Goal: Communication & Community: Answer question/provide support

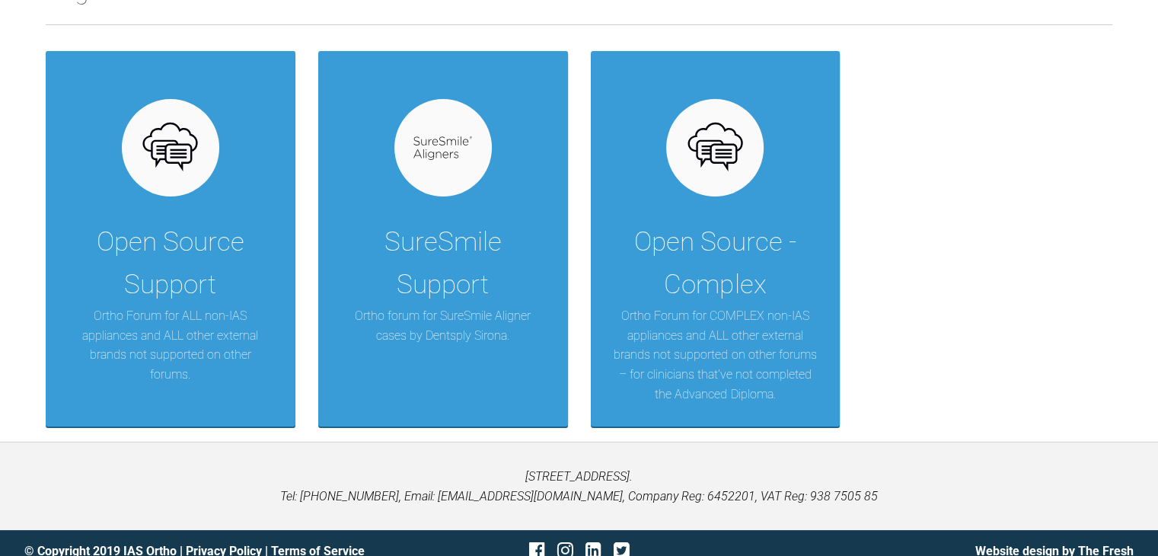
scroll to position [295, 0]
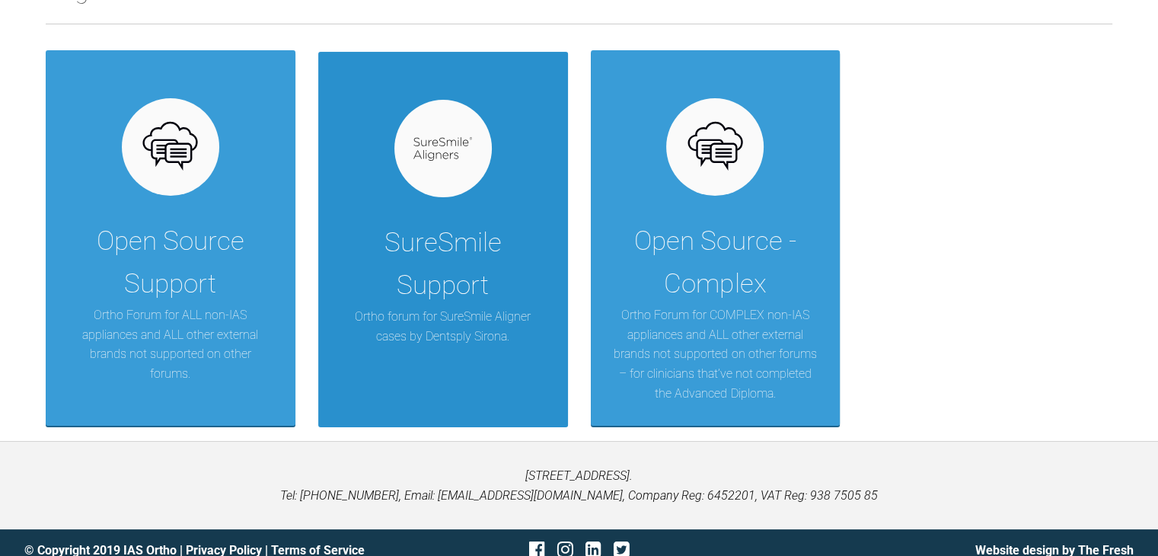
click at [451, 272] on div "SureSmile Support" at bounding box center [443, 263] width 204 height 85
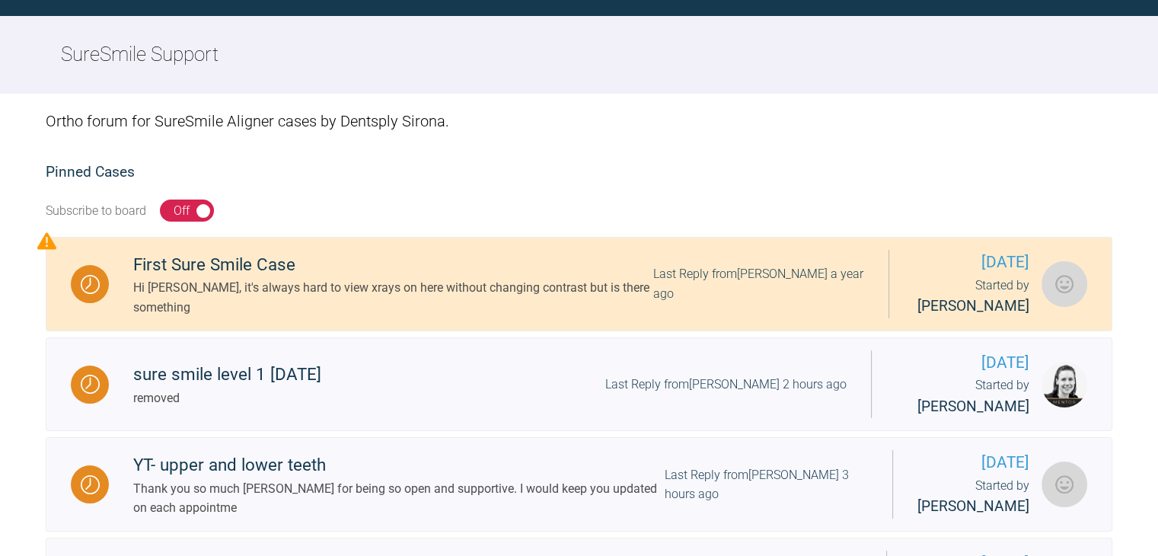
scroll to position [295, 0]
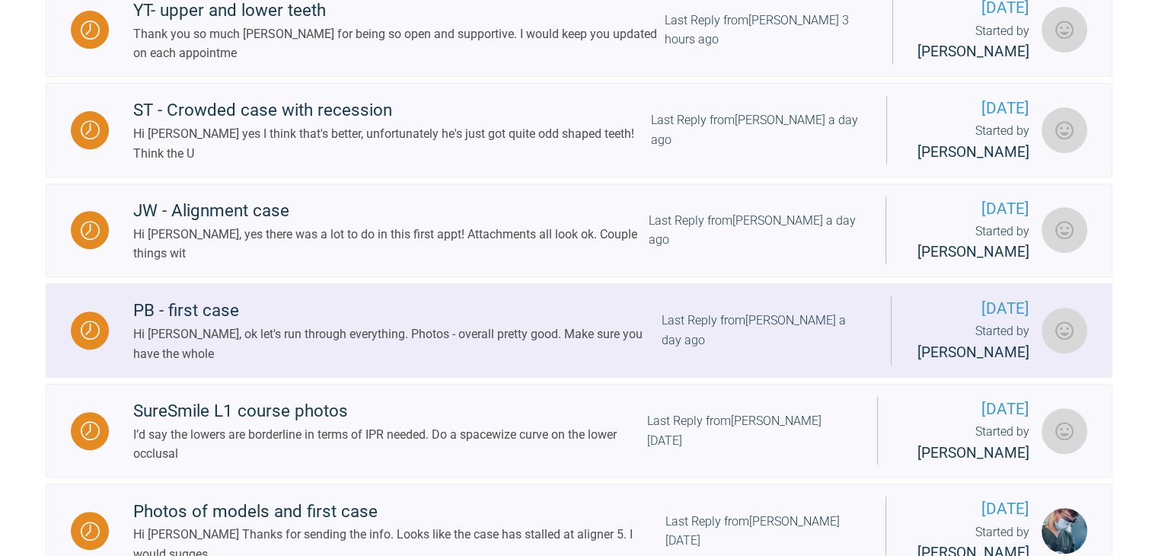
click at [387, 327] on div "Hi [PERSON_NAME], ok let's run through everything. Photos - overall pretty good…" at bounding box center [397, 343] width 528 height 39
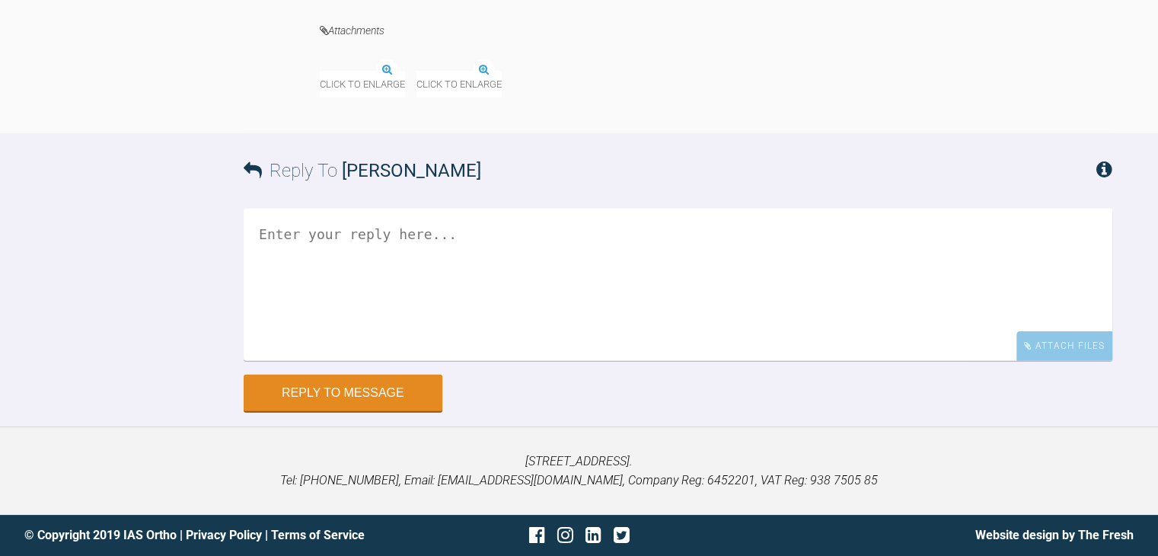
scroll to position [5160, 0]
drag, startPoint x: 314, startPoint y: 46, endPoint x: 1059, endPoint y: 433, distance: 838.8
copy div "[PERSON_NAME] Hi [PERSON_NAME], ok let's run through everything. Photos - overa…"
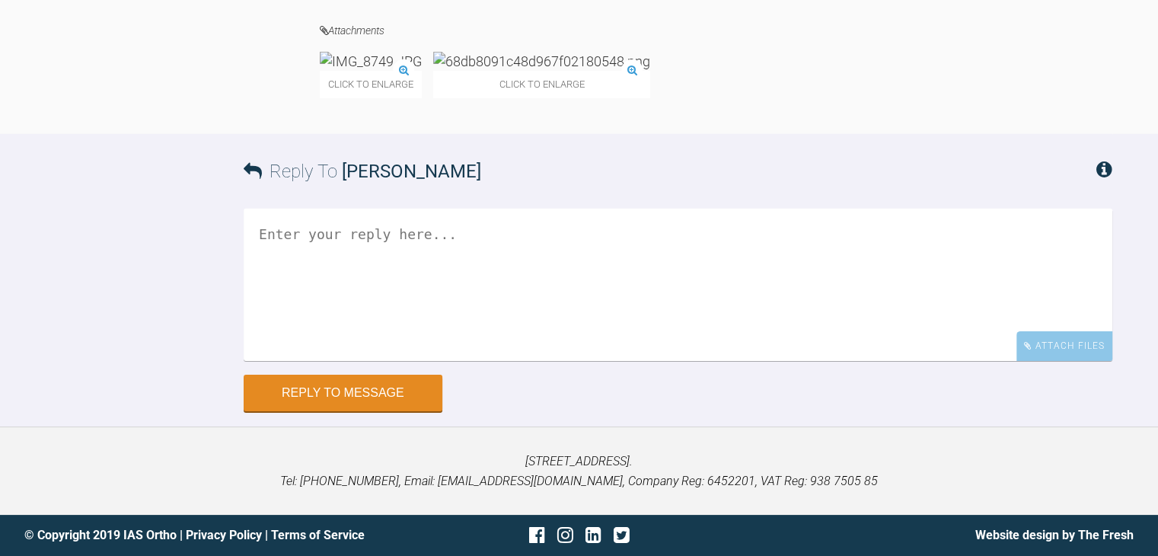
click at [499, 361] on textarea at bounding box center [678, 285] width 868 height 152
paste textarea "[PERSON_NAME] Hi [PERSON_NAME], ok let's run through everything. Photos - overa…"
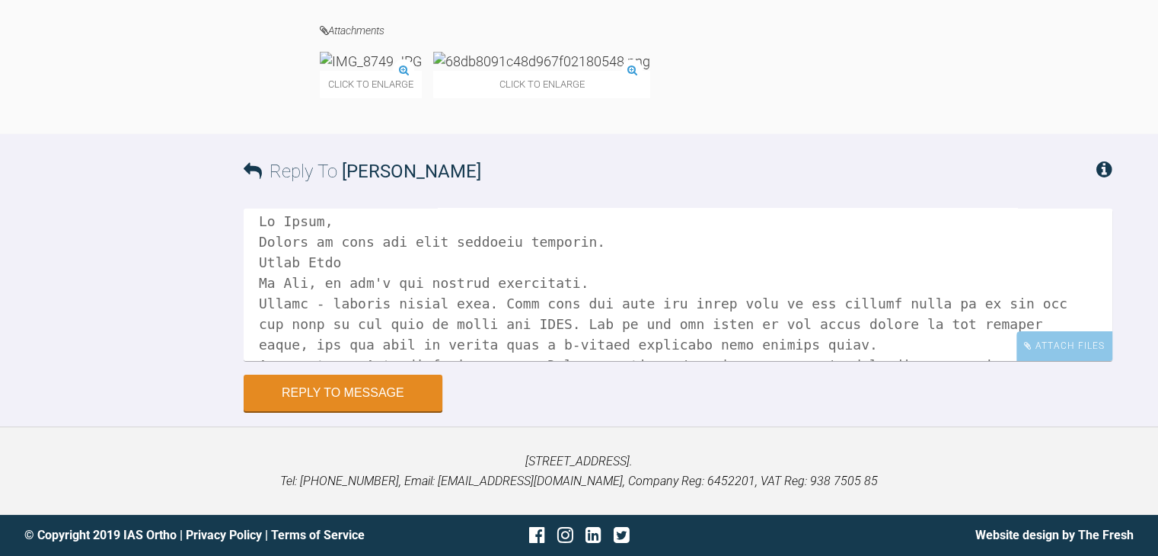
scroll to position [7, 0]
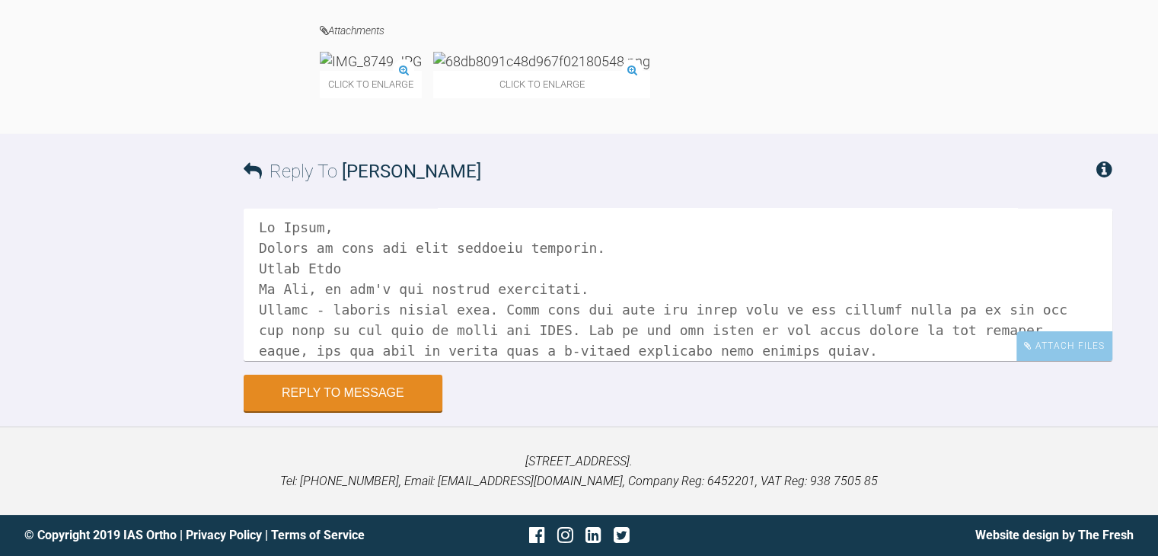
drag, startPoint x: 371, startPoint y: 274, endPoint x: 256, endPoint y: 274, distance: 115.7
click at [256, 274] on textarea at bounding box center [678, 285] width 868 height 152
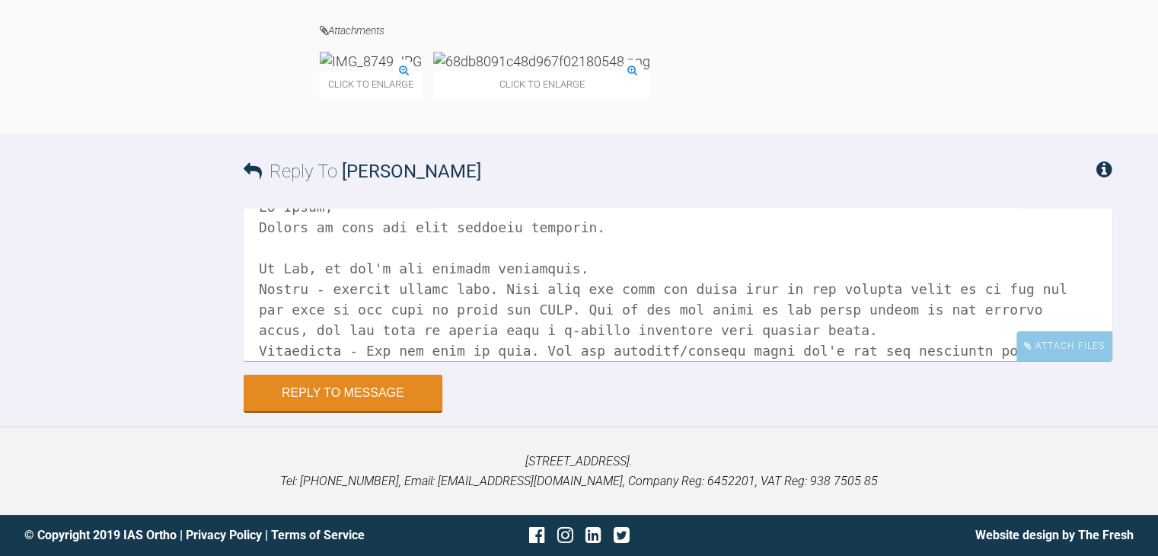
scroll to position [28, 0]
drag, startPoint x: 475, startPoint y: 253, endPoint x: 647, endPoint y: 328, distance: 187.8
click at [647, 328] on textarea at bounding box center [678, 285] width 868 height 152
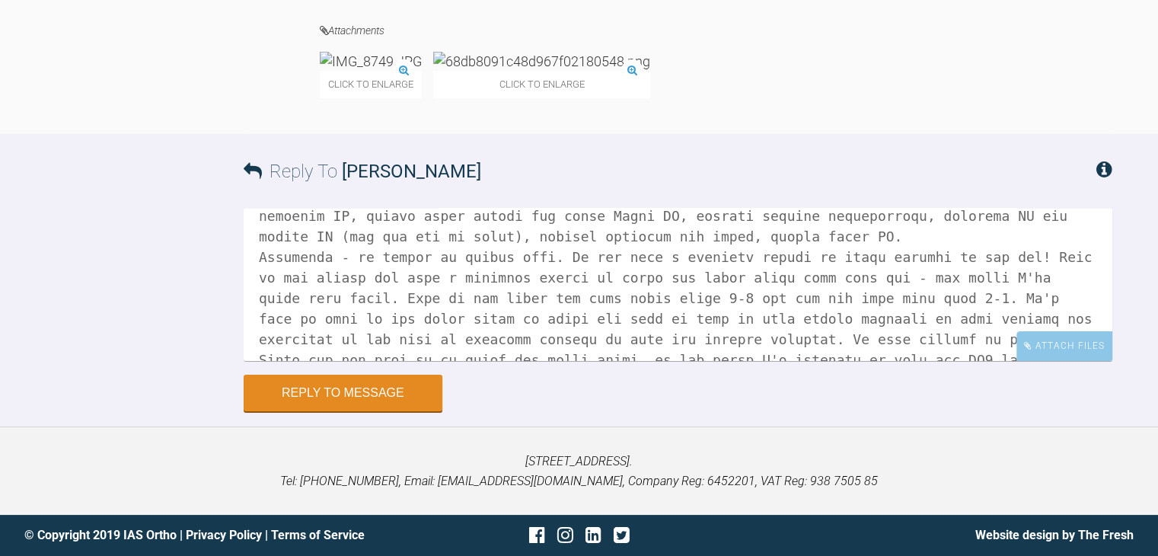
scroll to position [329, 0]
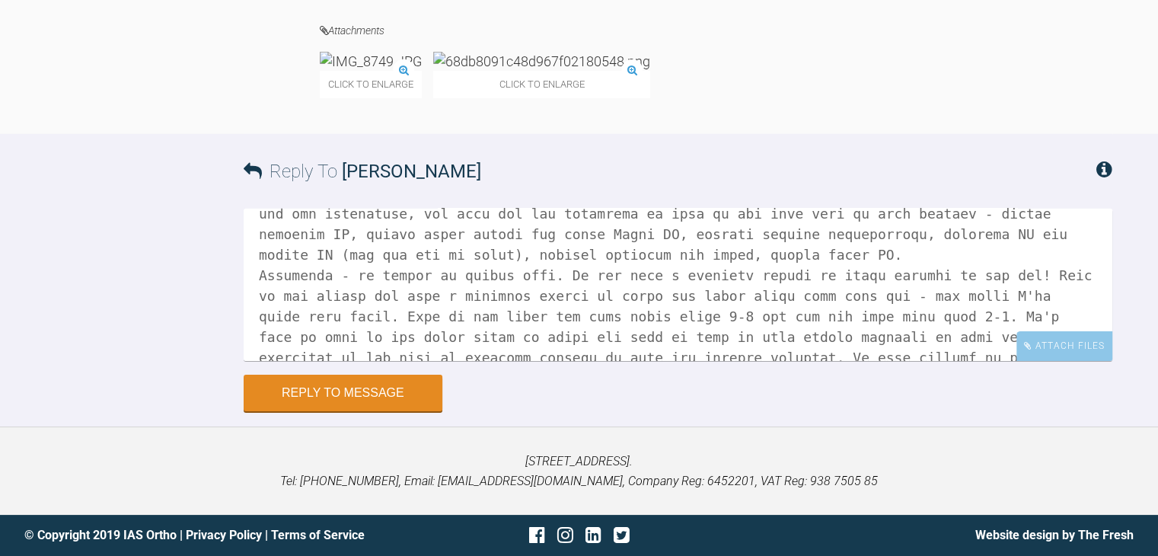
drag, startPoint x: 640, startPoint y: 244, endPoint x: 688, endPoint y: 263, distance: 51.3
click at [688, 263] on textarea at bounding box center [678, 285] width 868 height 152
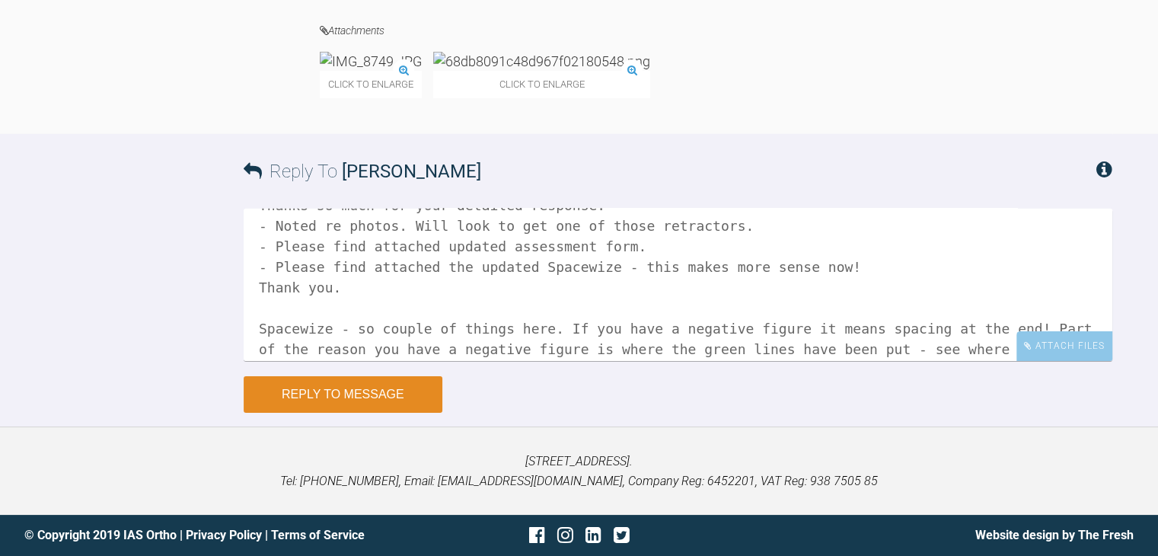
scroll to position [145, 0]
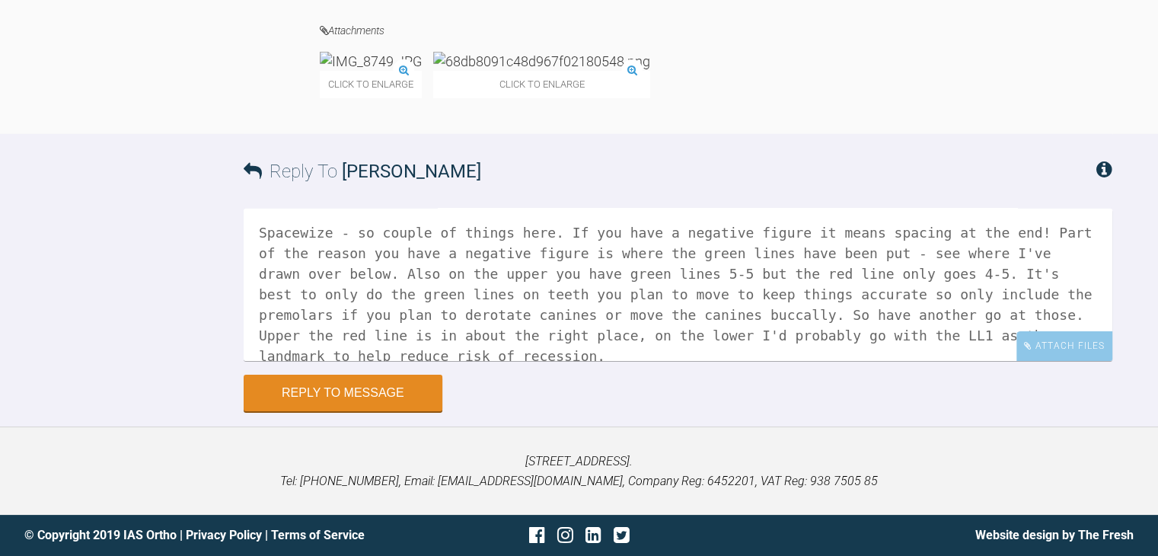
drag, startPoint x: 362, startPoint y: 314, endPoint x: 1008, endPoint y: 342, distance: 646.0
click at [1008, 342] on textarea "Hi [PERSON_NAME], Thanks so much for your detailed response. - Noted re photos.…" at bounding box center [678, 285] width 868 height 152
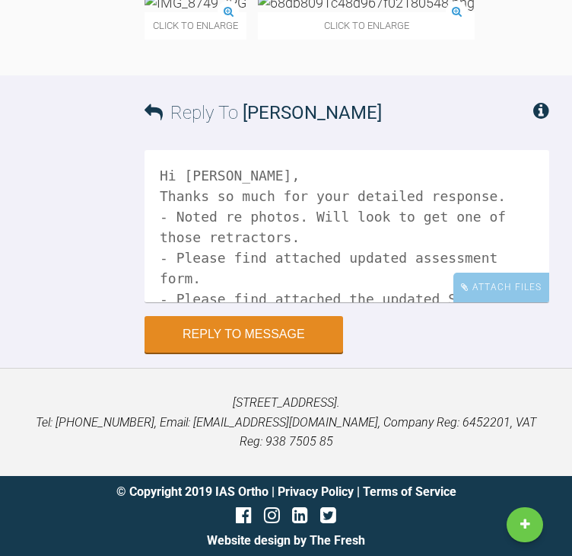
scroll to position [6301, 0]
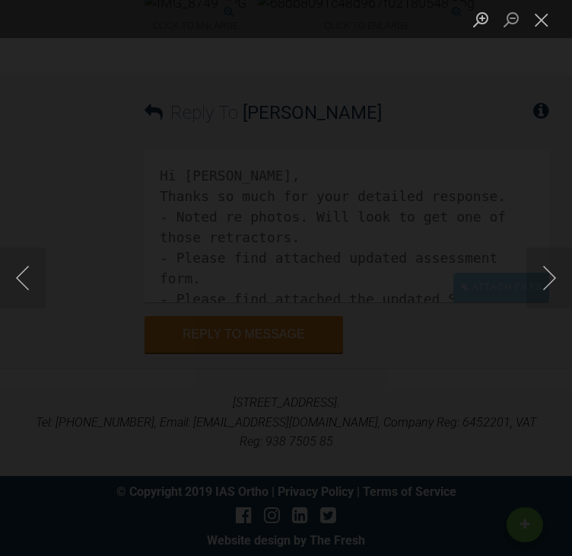
scroll to position [6539, 0]
click at [545, 282] on button "Next image" at bounding box center [550, 277] width 46 height 61
click at [556, 266] on button "Next image" at bounding box center [550, 277] width 46 height 61
click at [555, 281] on button "Next image" at bounding box center [550, 277] width 46 height 61
click at [550, 285] on button "Next image" at bounding box center [550, 277] width 46 height 61
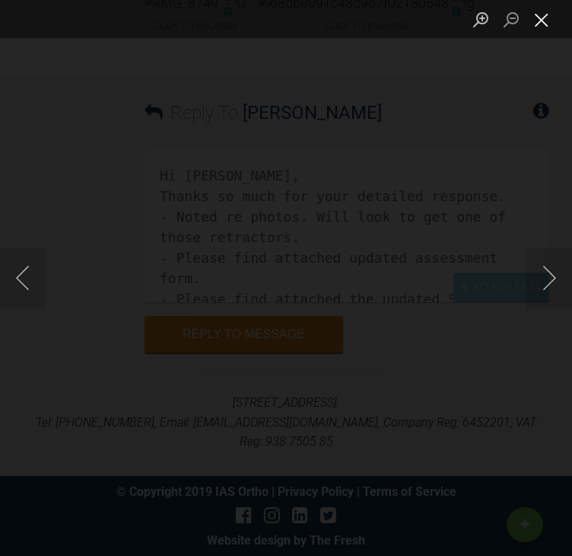
click at [545, 25] on button "Close lightbox" at bounding box center [542, 19] width 30 height 27
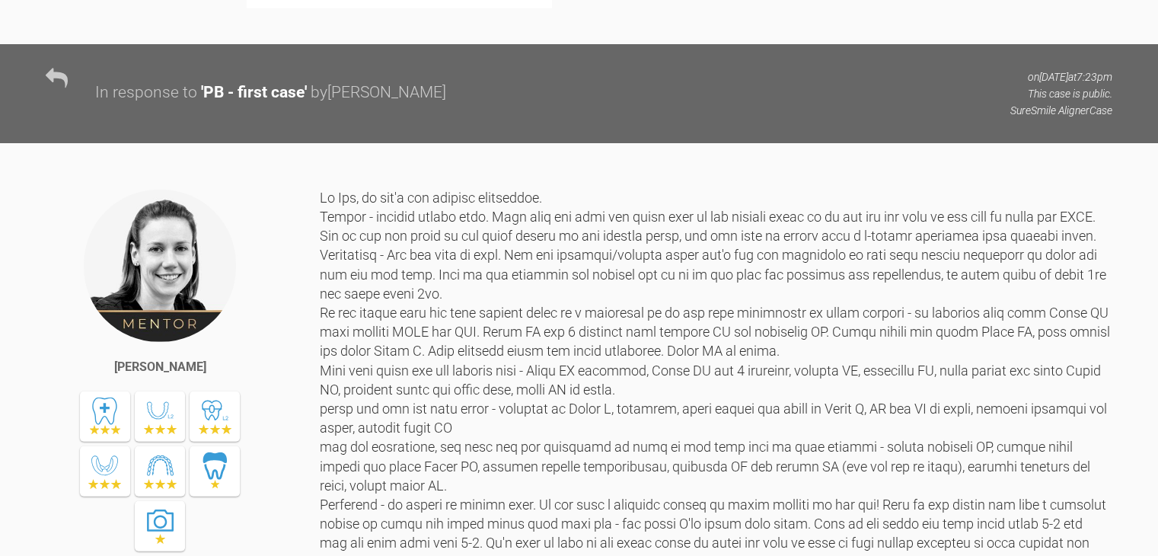
scroll to position [4130, 0]
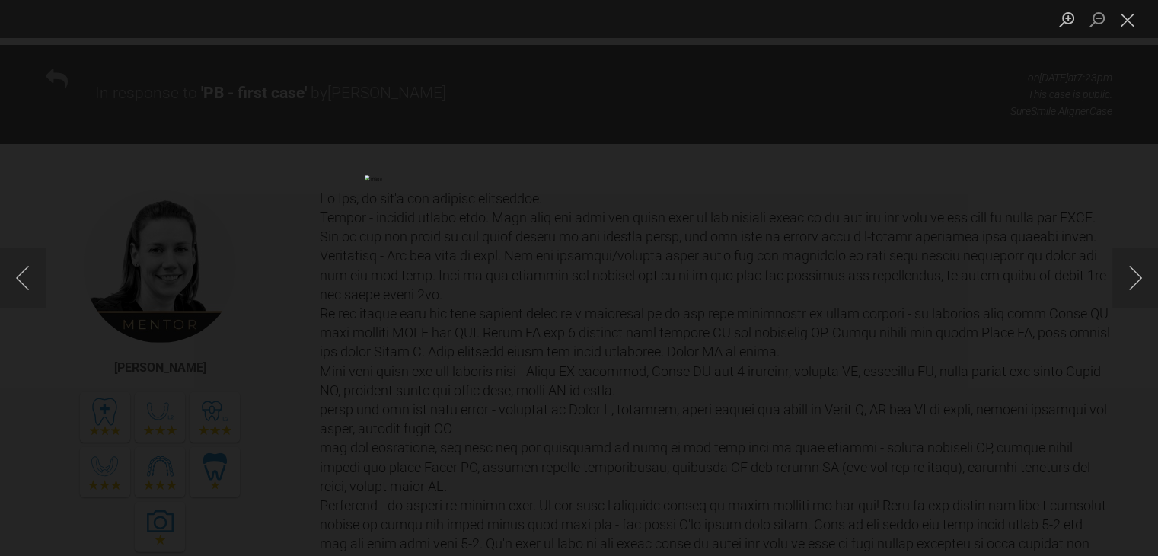
click at [169, 345] on div "Lightbox" at bounding box center [579, 278] width 1158 height 556
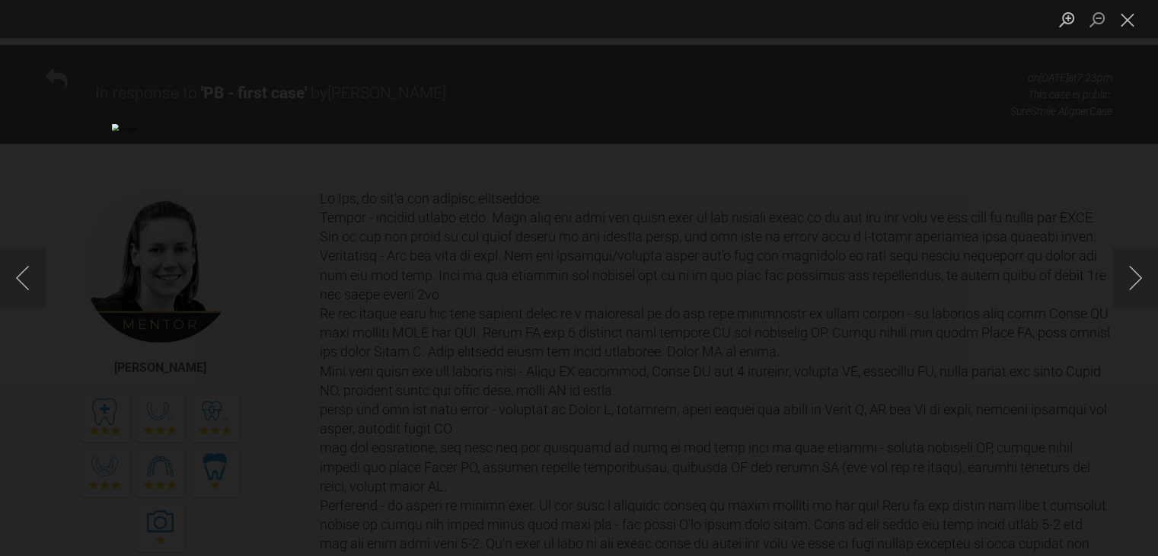
click at [1050, 50] on div "Lightbox" at bounding box center [579, 278] width 1158 height 556
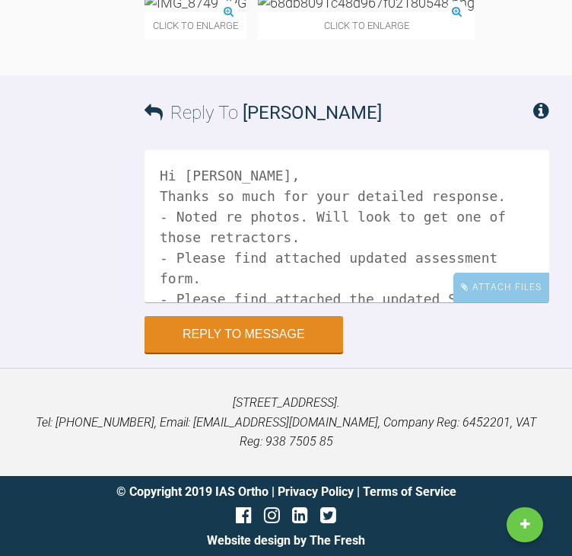
scroll to position [7574, 0]
click at [382, 12] on img at bounding box center [366, 2] width 217 height 19
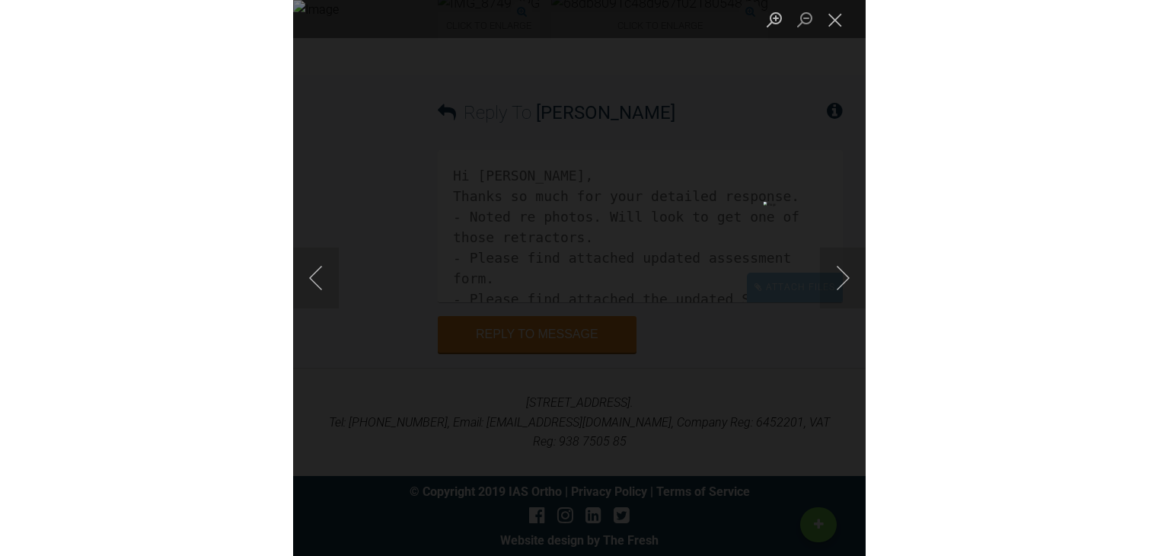
scroll to position [5765, 0]
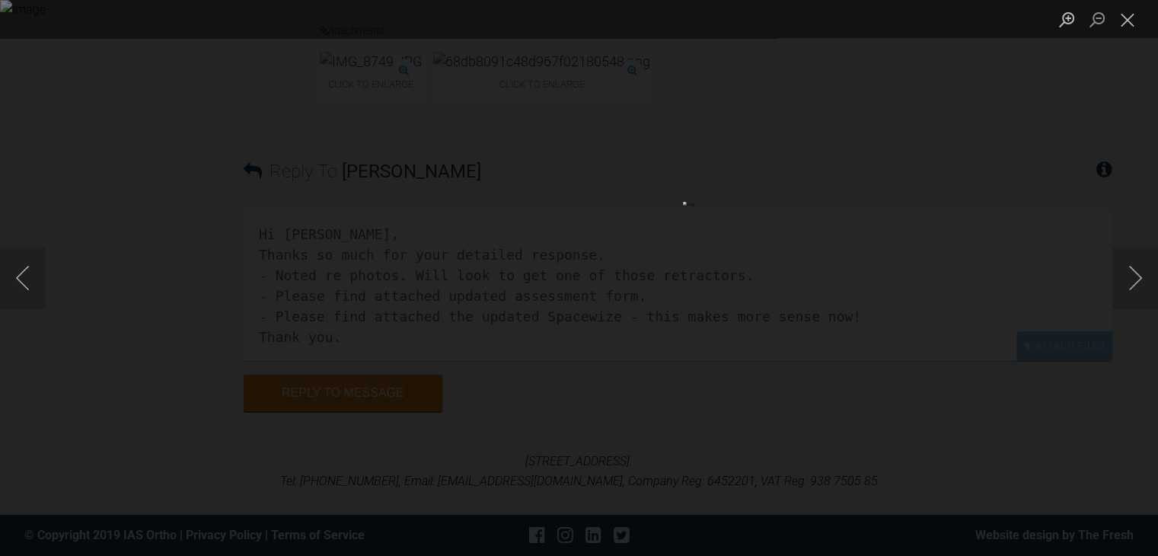
click at [176, 193] on div "Lightbox" at bounding box center [579, 278] width 1158 height 556
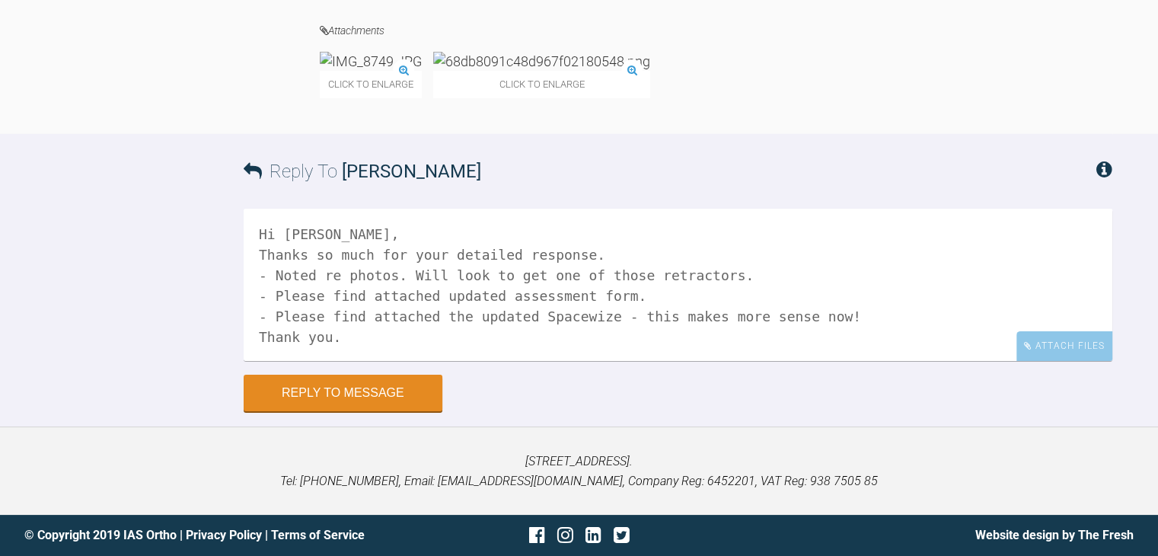
scroll to position [5407, 0]
click at [586, 71] on img at bounding box center [541, 61] width 217 height 19
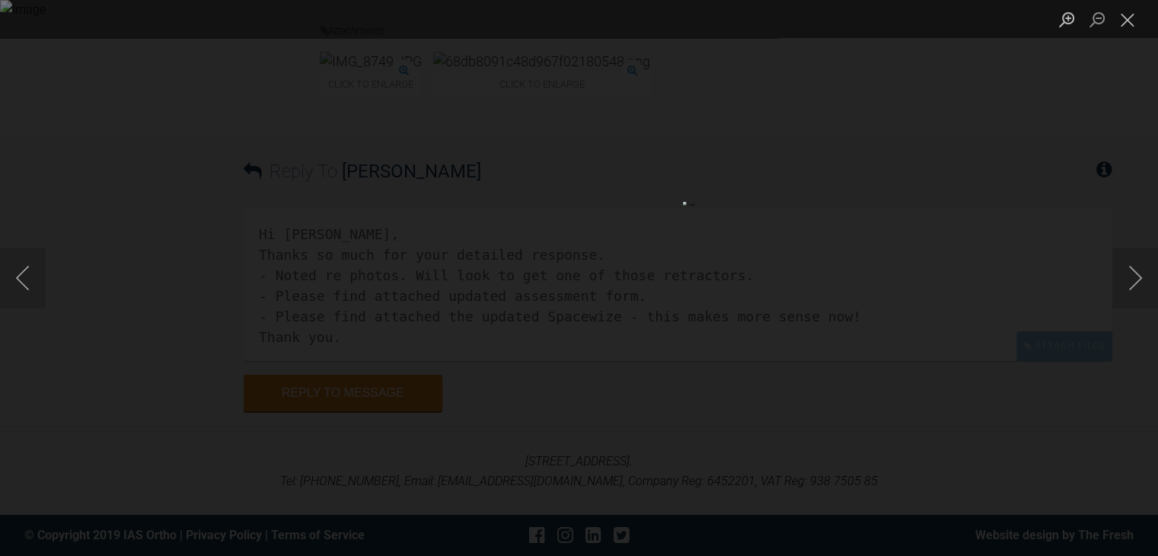
click at [127, 350] on div "Lightbox" at bounding box center [579, 278] width 1158 height 556
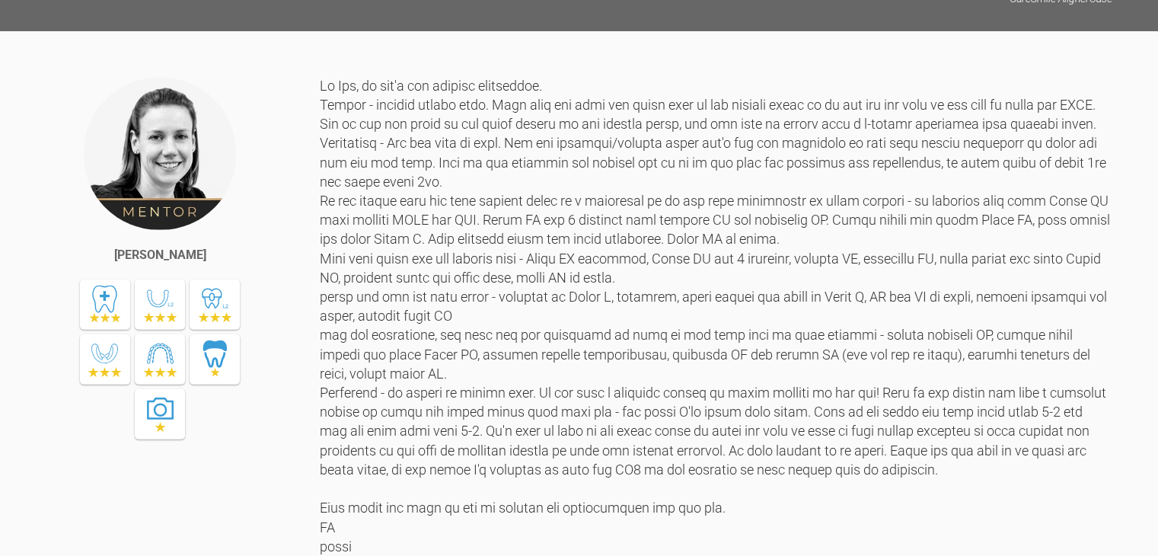
scroll to position [4192, 0]
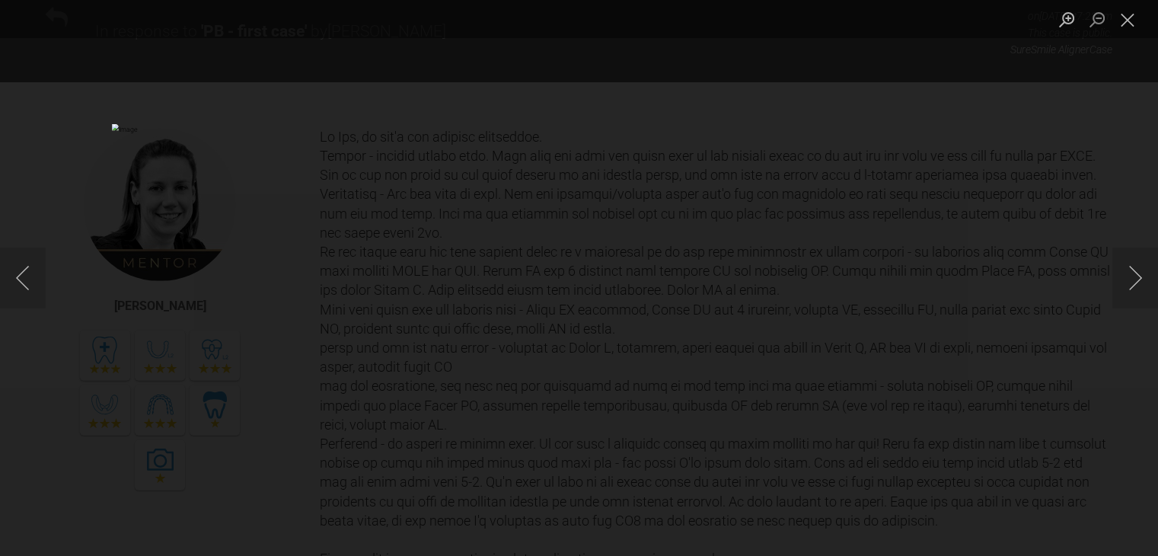
click at [110, 371] on div "Lightbox" at bounding box center [579, 278] width 1158 height 556
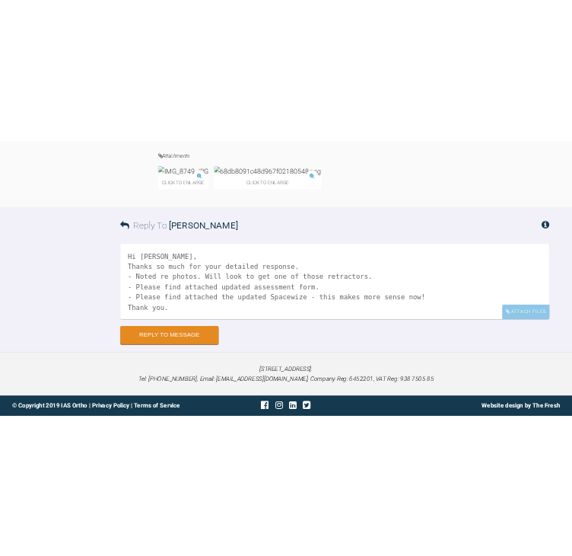
scroll to position [5439, 0]
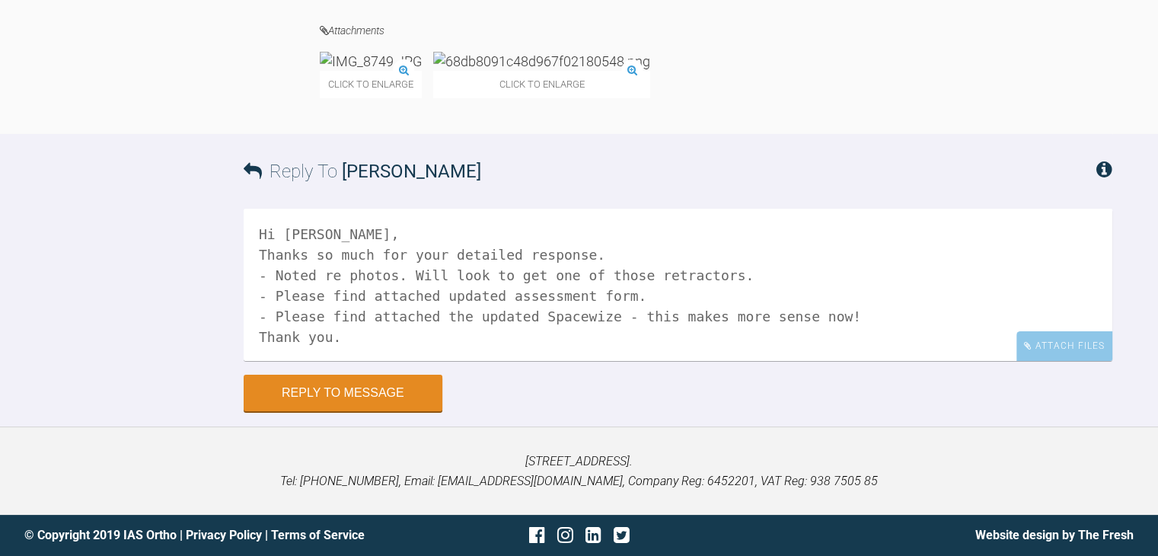
click at [562, 71] on img at bounding box center [541, 61] width 217 height 19
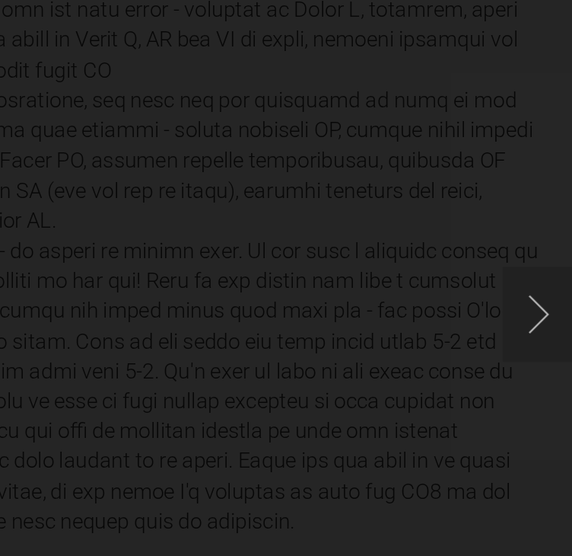
click at [467, 371] on img "Lightbox" at bounding box center [177, 296] width 606 height 588
click at [480, 90] on img "Lightbox" at bounding box center [177, 296] width 606 height 588
click at [336, 391] on img "Lightbox" at bounding box center [177, 296] width 606 height 588
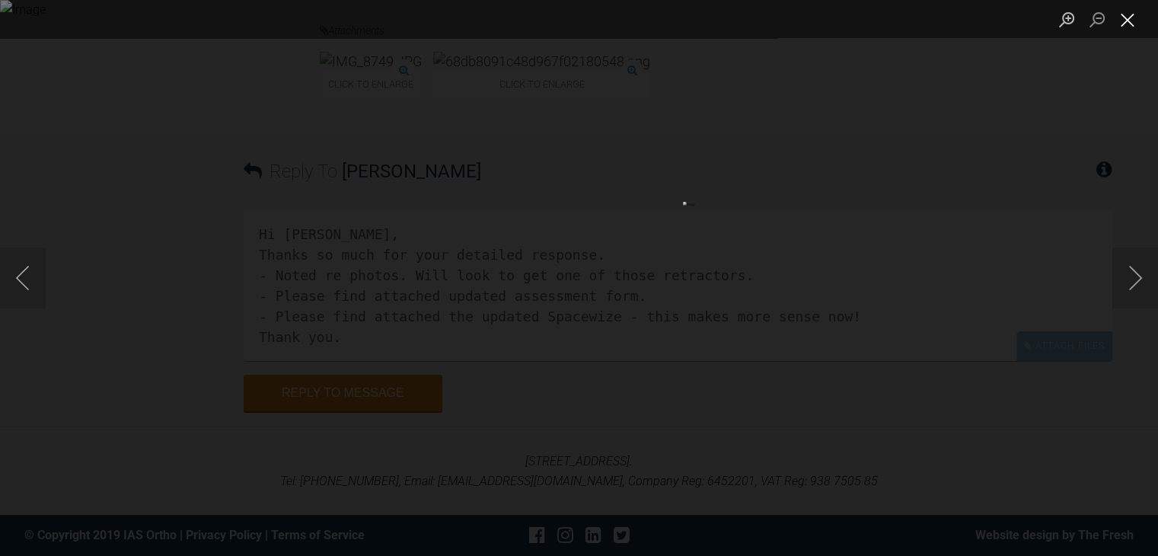
click at [1123, 31] on button "Close lightbox" at bounding box center [1127, 19] width 30 height 27
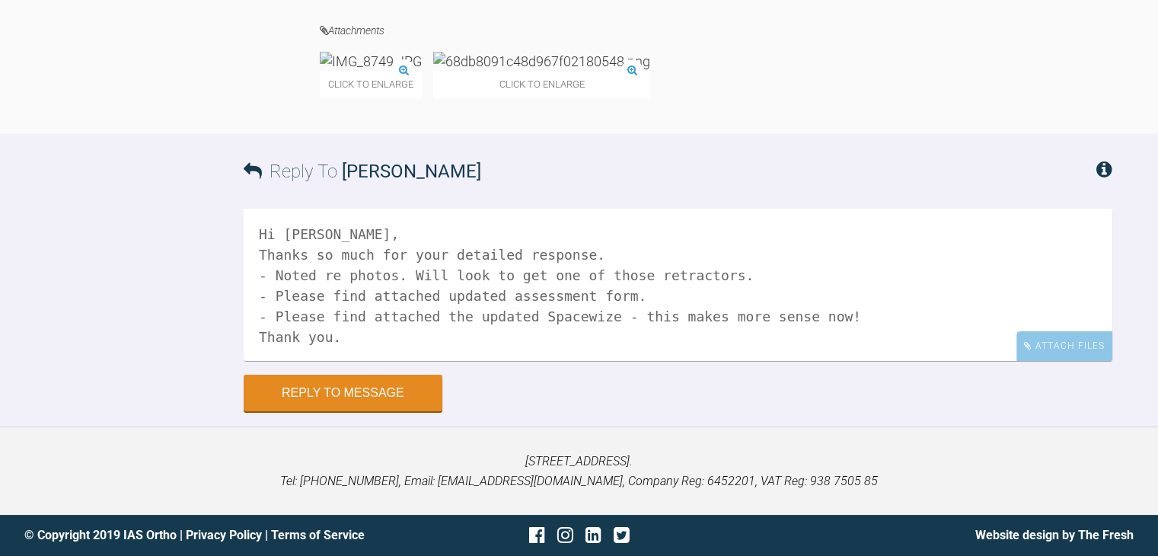
scroll to position [5424, 0]
click at [576, 71] on img at bounding box center [541, 61] width 217 height 19
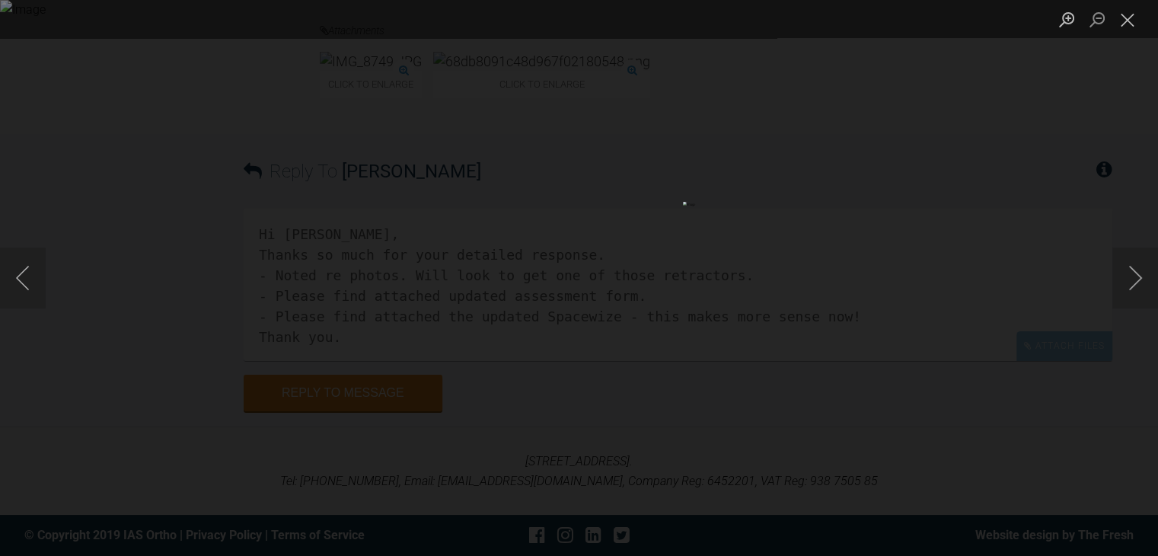
click at [1102, 193] on div "Lightbox" at bounding box center [579, 278] width 1158 height 556
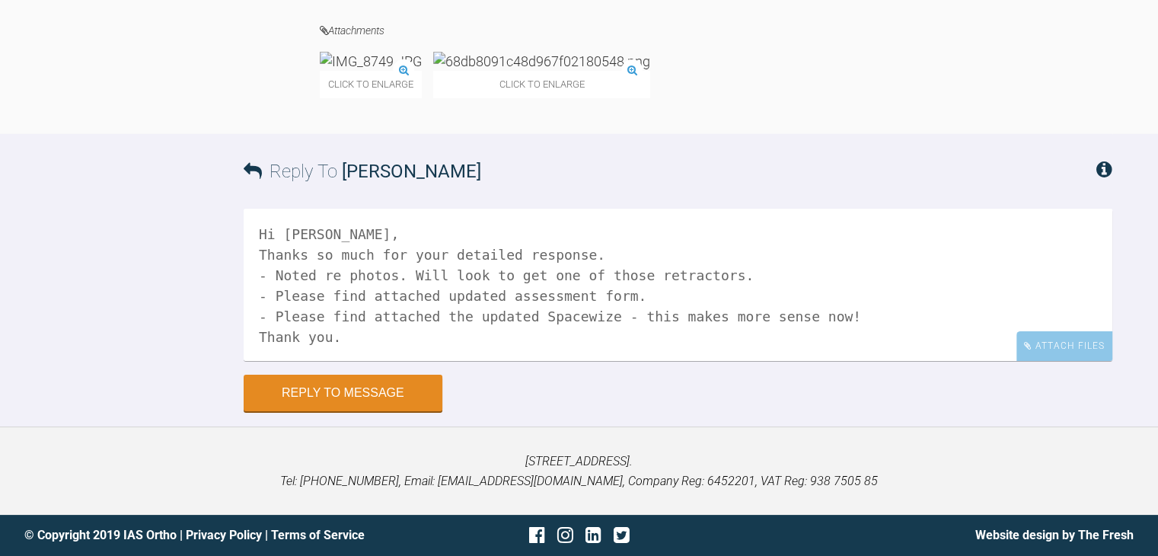
scroll to position [5764, 0]
click at [830, 319] on textarea "Hi [PERSON_NAME], Thanks so much for your detailed response. - Noted re photos.…" at bounding box center [678, 285] width 868 height 152
click at [476, 338] on textarea "Hi [PERSON_NAME], Thanks so much for your detailed response. - Noted re photos.…" at bounding box center [678, 285] width 868 height 152
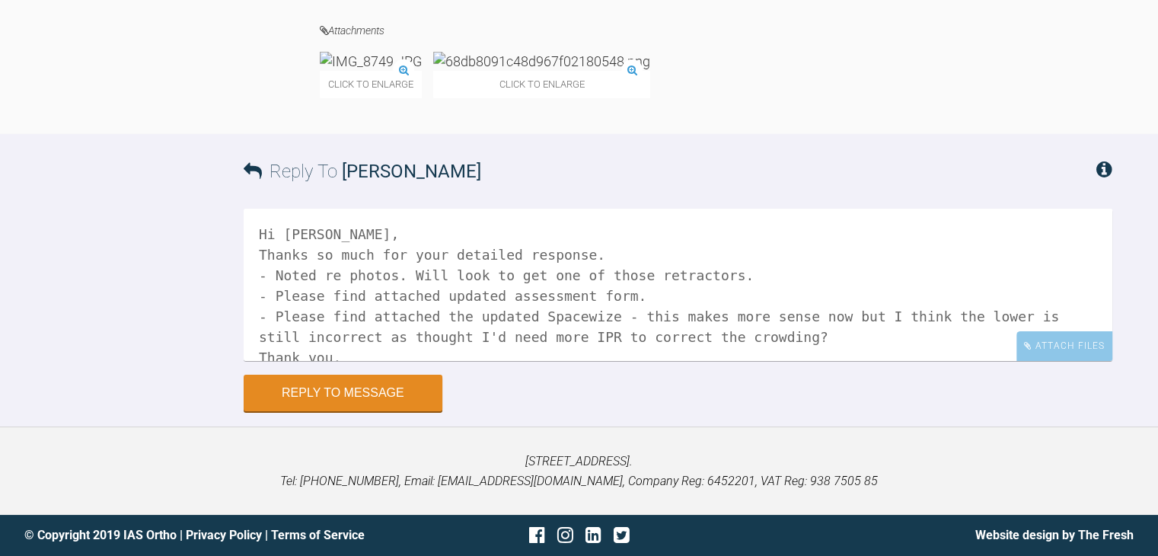
scroll to position [21, 0]
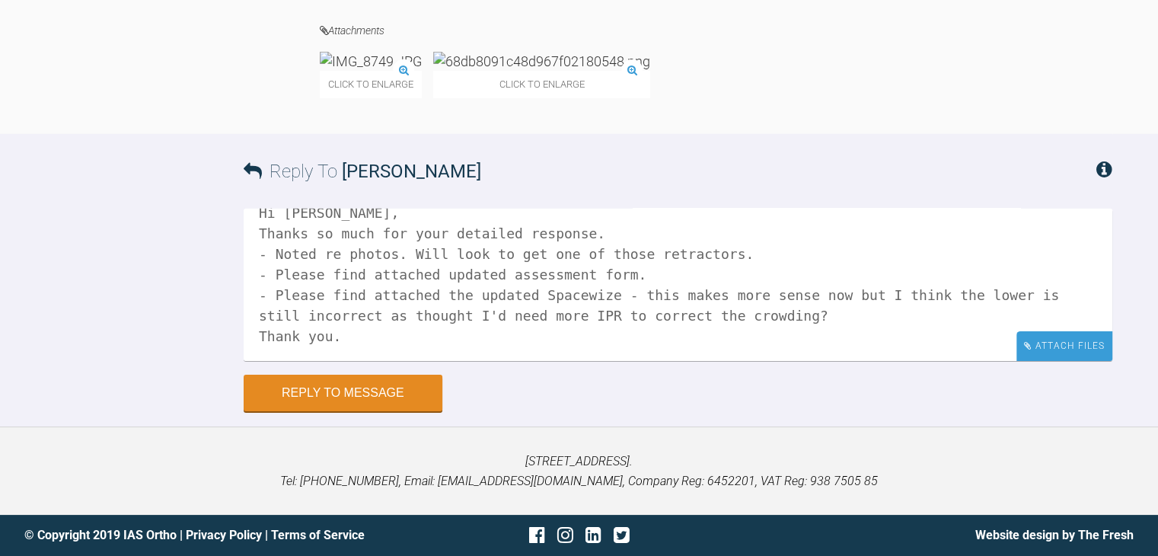
type textarea "Hi [PERSON_NAME], Thanks so much for your detailed response. - Noted re photos.…"
click at [1047, 353] on div "Attach Files" at bounding box center [1064, 346] width 96 height 30
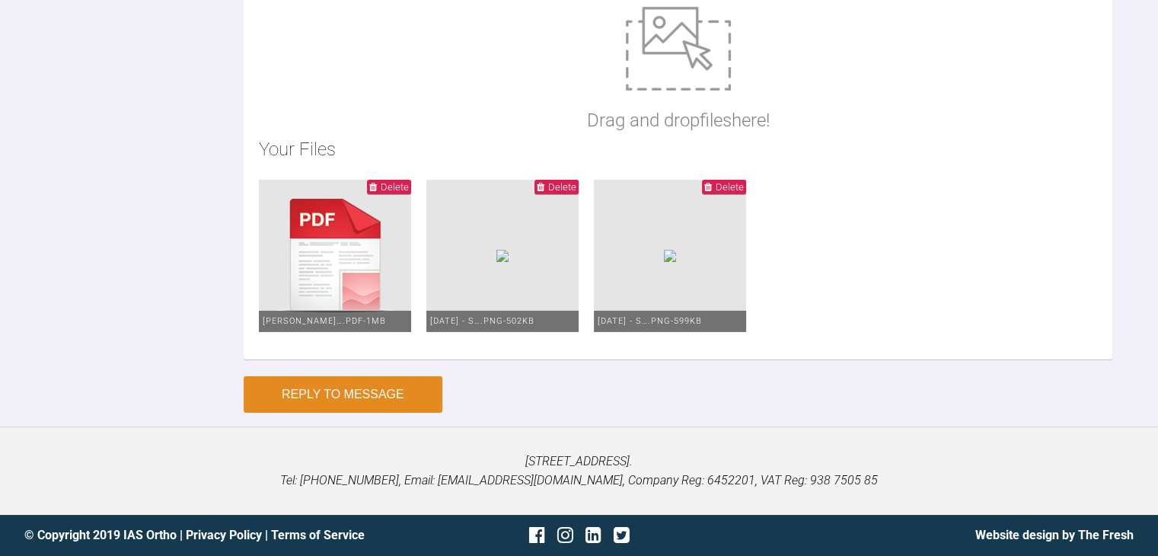
scroll to position [6143, 0]
click at [354, 403] on button "Reply to Message" at bounding box center [343, 394] width 199 height 37
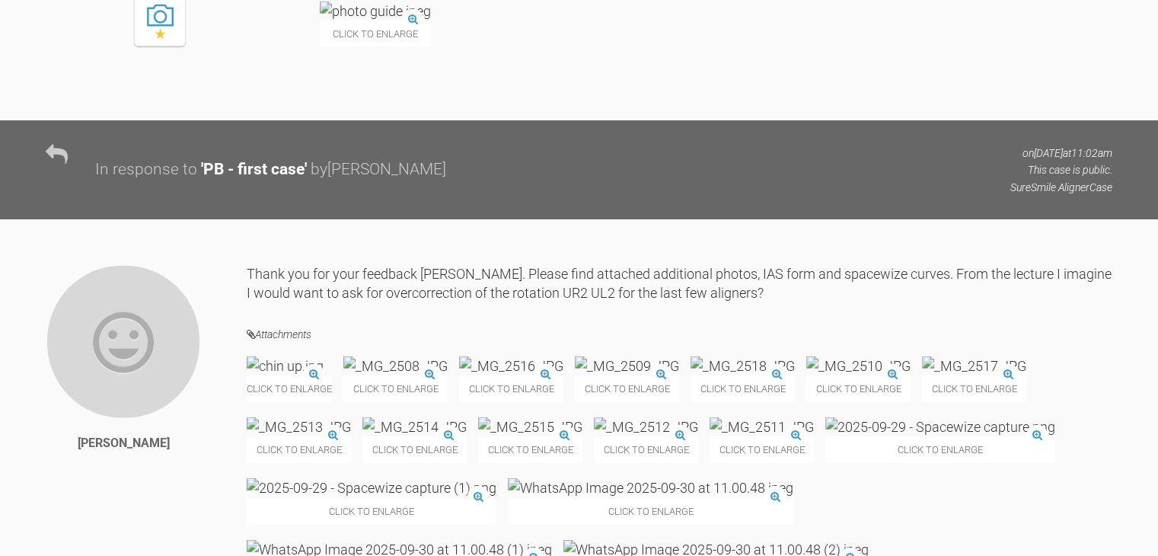
scroll to position [3492, 0]
